Goal: Transaction & Acquisition: Purchase product/service

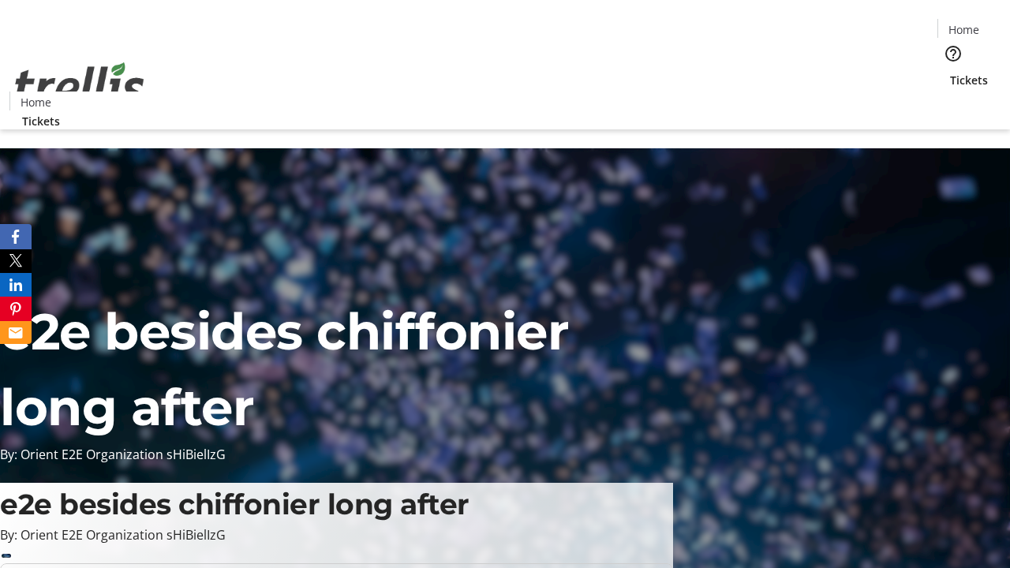
click at [965, 24] on span "Sign Up" at bounding box center [972, 22] width 46 height 19
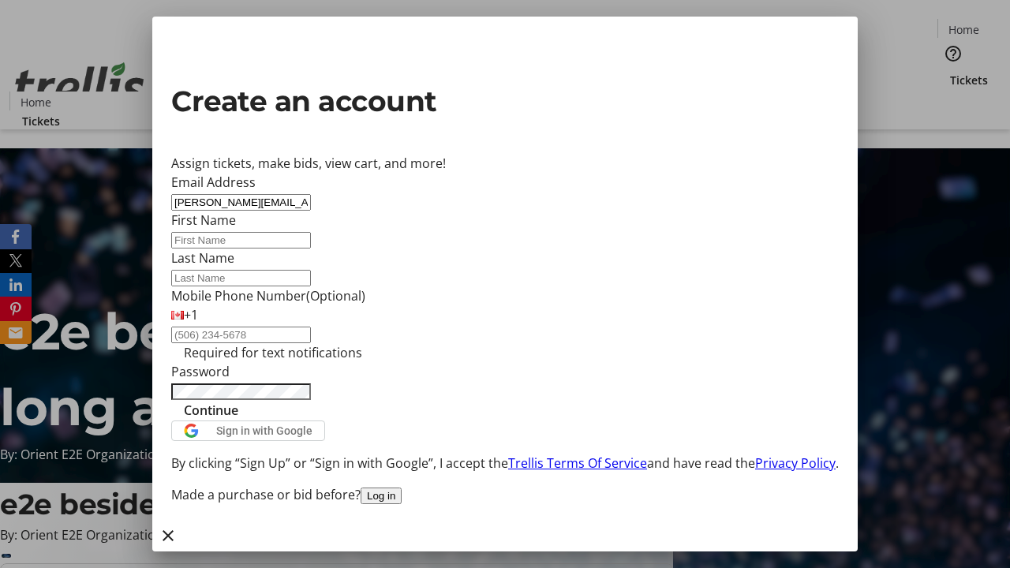
type input "[PERSON_NAME][EMAIL_ADDRESS][DOMAIN_NAME]"
type input "[PERSON_NAME]"
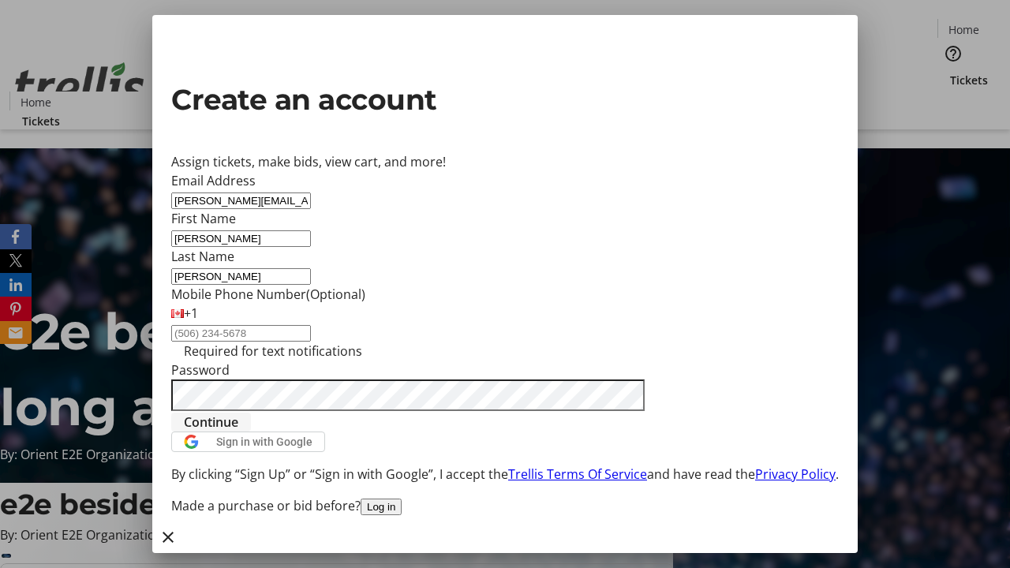
click at [238, 432] on span "Continue" at bounding box center [211, 422] width 54 height 19
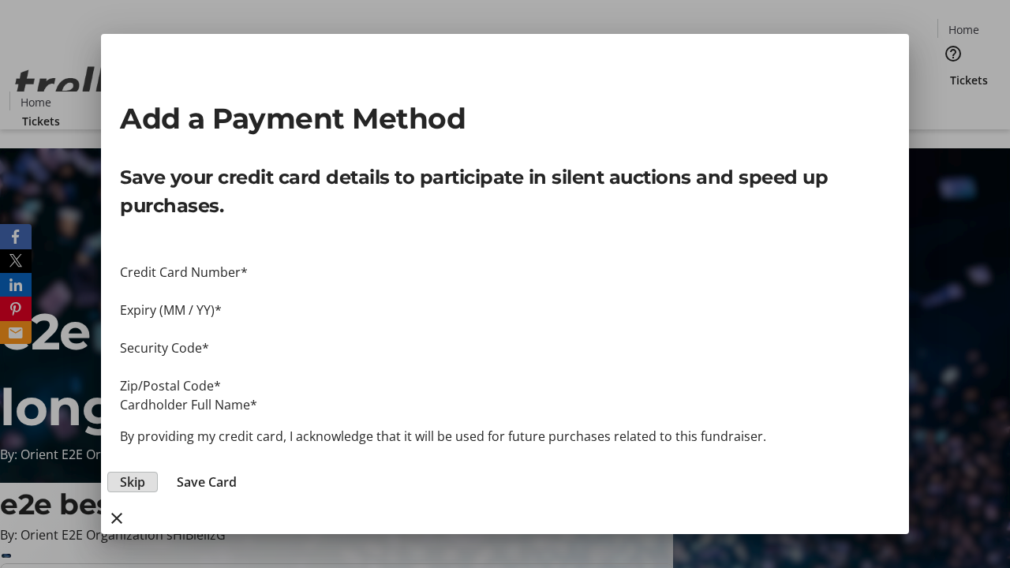
click at [145, 473] on span "Skip" at bounding box center [132, 482] width 25 height 19
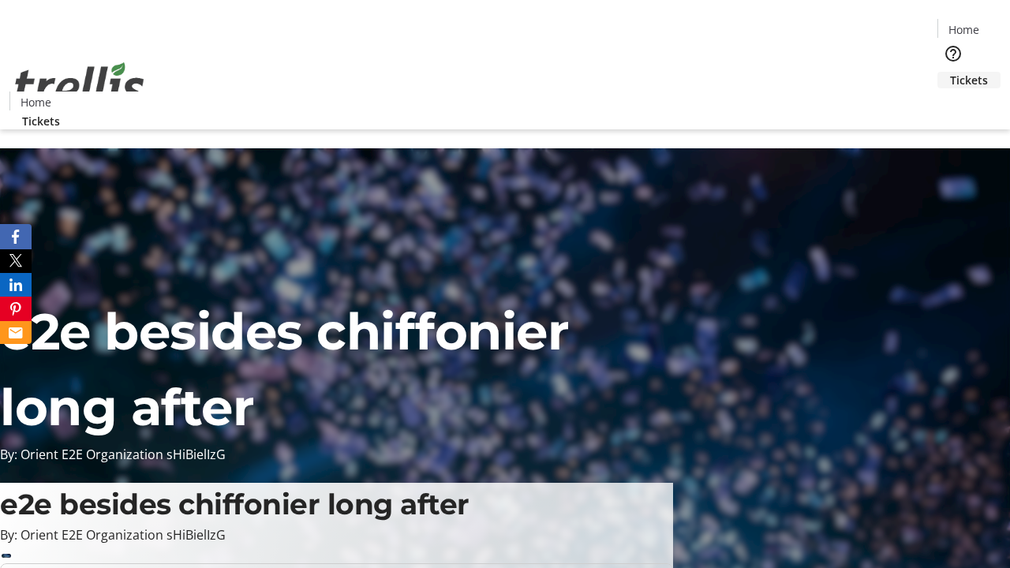
click at [950, 72] on span "Tickets" at bounding box center [969, 80] width 38 height 17
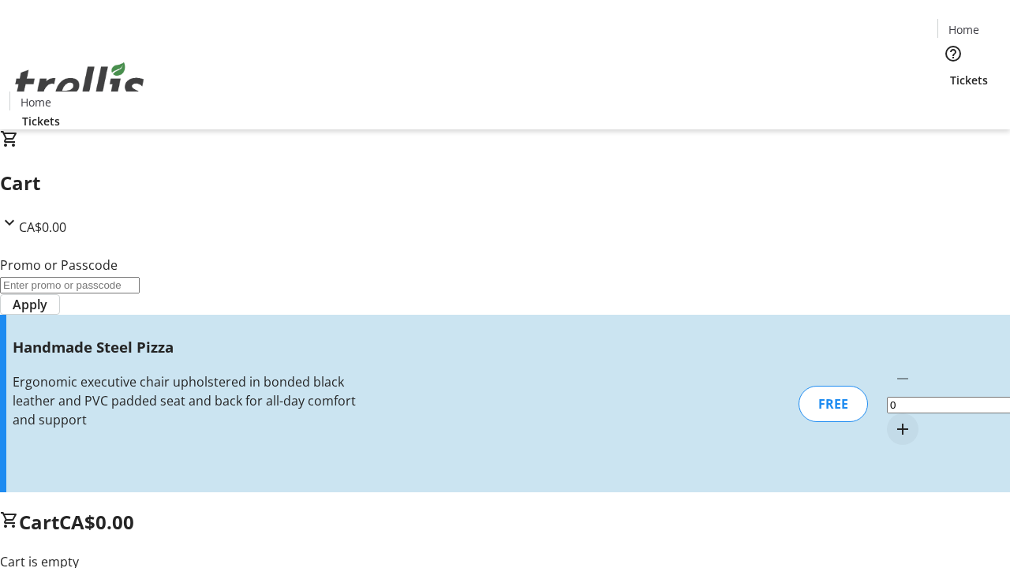
click at [894, 420] on mat-icon "Increment by one" at bounding box center [903, 429] width 19 height 19
type input "1"
